Goal: Navigation & Orientation: Find specific page/section

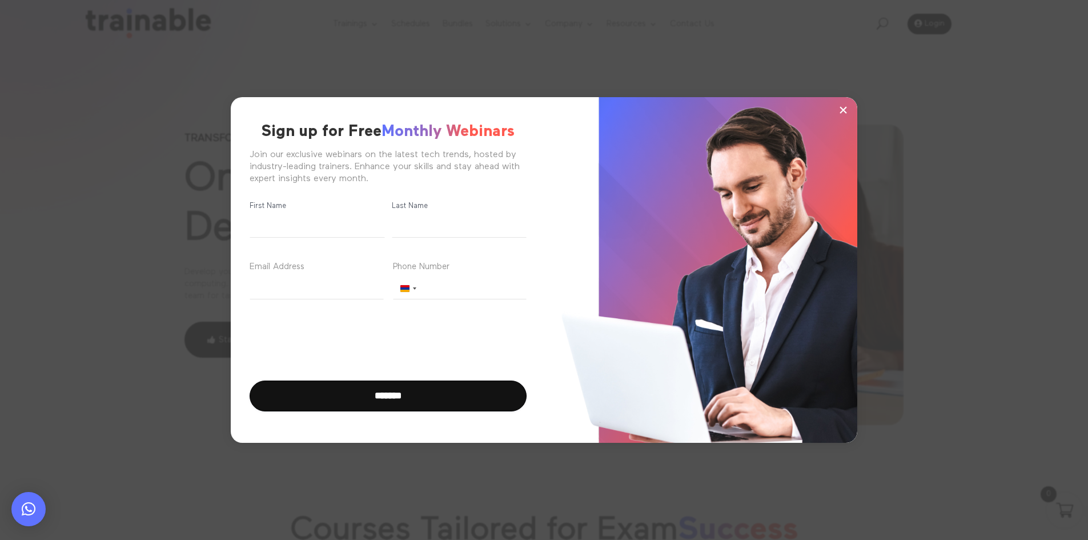
click at [849, 108] on button "×" at bounding box center [842, 109] width 17 height 17
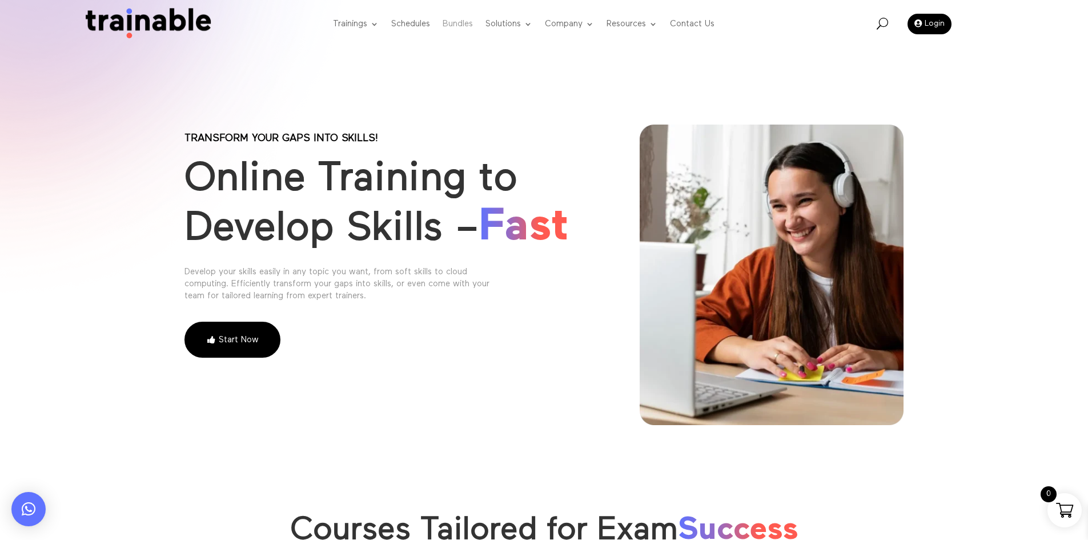
click at [461, 17] on link "Bundles" at bounding box center [458, 24] width 30 height 45
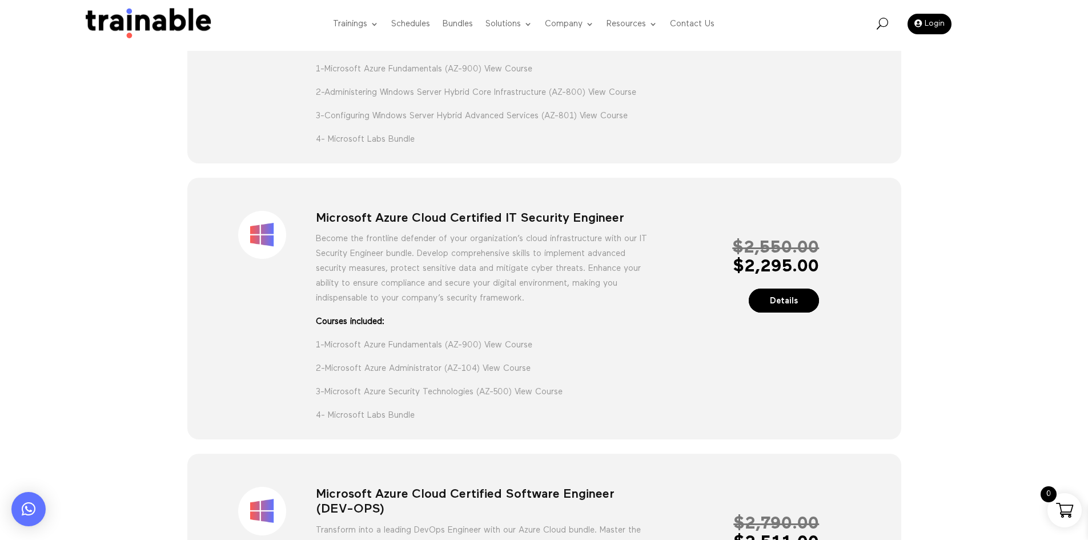
scroll to position [514, 0]
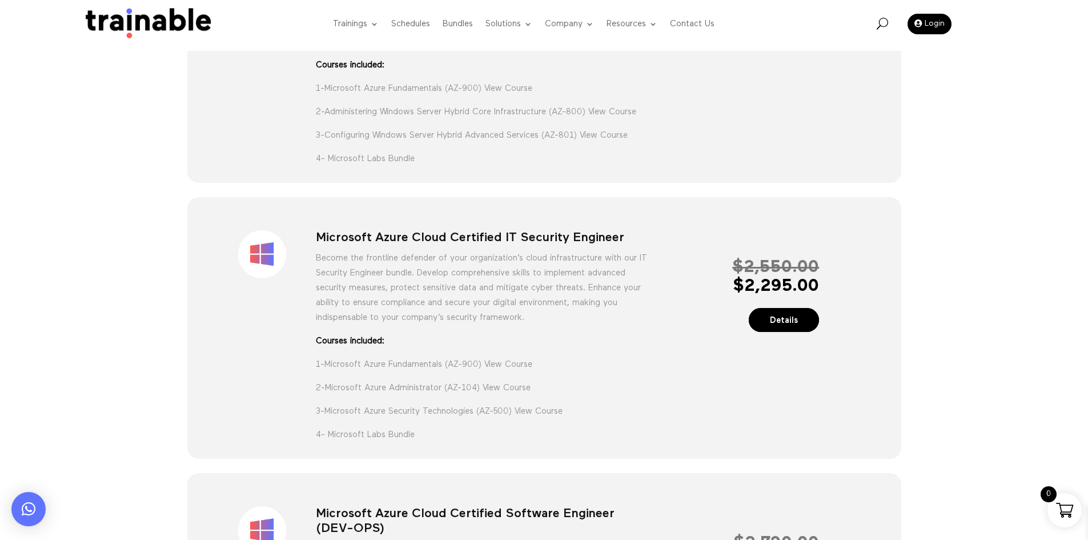
click at [515, 266] on p "Become the frontline defender of your organization’s cloud infrastructure with …" at bounding box center [484, 292] width 336 height 83
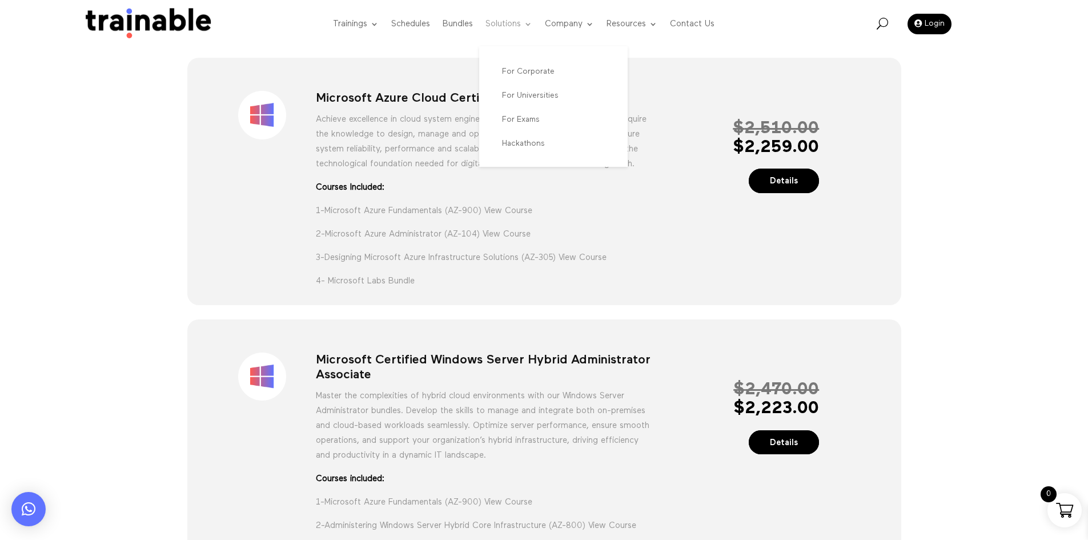
scroll to position [99, 0]
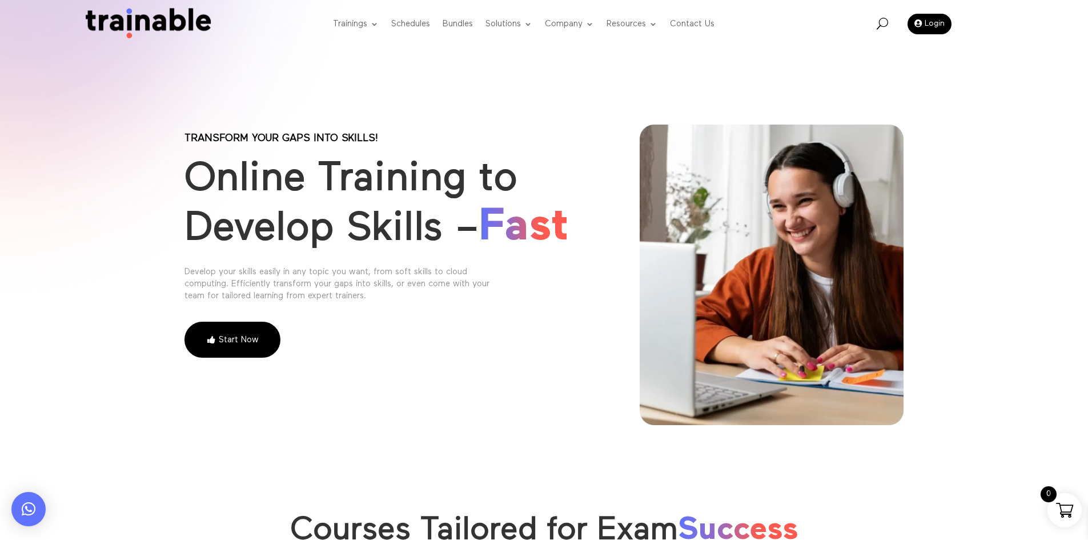
click at [604, 228] on div "Transform your gaps into skills! Online Training to Develop Skills – Fast Devel…" at bounding box center [544, 276] width 720 height 335
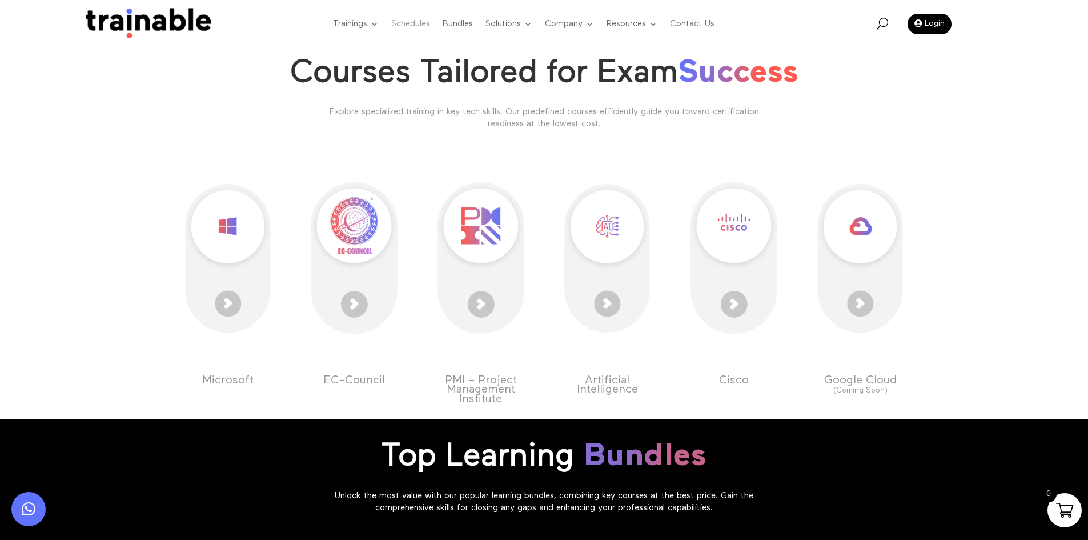
click at [416, 19] on link "Schedules" at bounding box center [410, 24] width 39 height 45
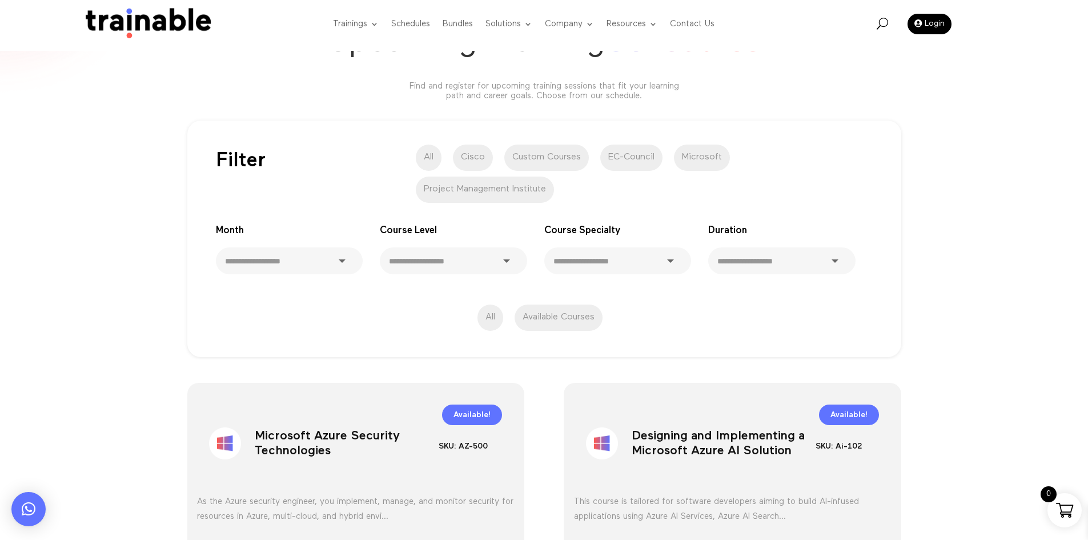
scroll to position [57, 0]
